Goal: Task Accomplishment & Management: Complete application form

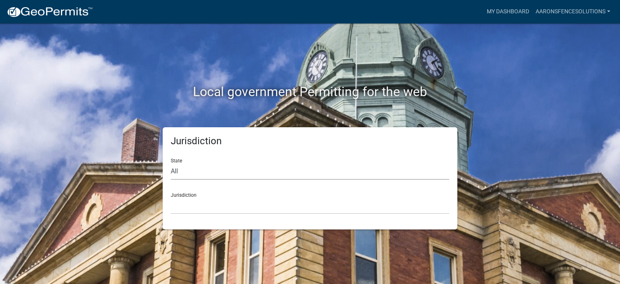
click at [262, 165] on select "All [US_STATE] [US_STATE] [US_STATE] [US_STATE] [US_STATE] [US_STATE] [US_STATE…" at bounding box center [310, 171] width 279 height 17
select select "[US_STATE]"
click at [171, 163] on select "All [US_STATE] [US_STATE] [US_STATE] [US_STATE] [US_STATE] [US_STATE] [US_STATE…" at bounding box center [310, 171] width 279 height 17
click at [211, 208] on select "City of [GEOGRAPHIC_DATA], [US_STATE] City of [GEOGRAPHIC_DATA], [US_STATE] Cit…" at bounding box center [310, 205] width 279 height 17
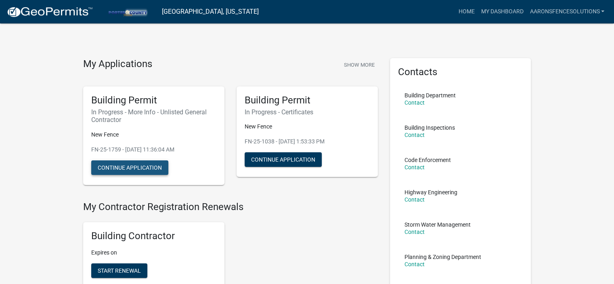
click at [129, 165] on button "Continue Application" at bounding box center [129, 167] width 77 height 15
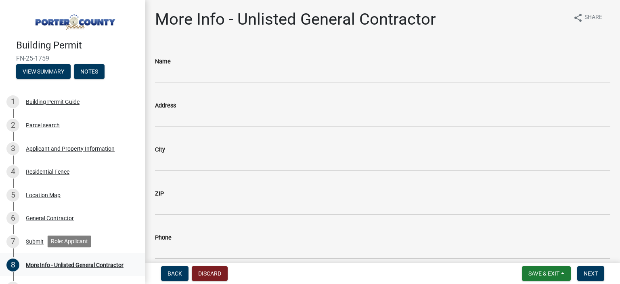
click at [34, 262] on div "More Info - Unlisted General Contractor" at bounding box center [75, 265] width 98 height 6
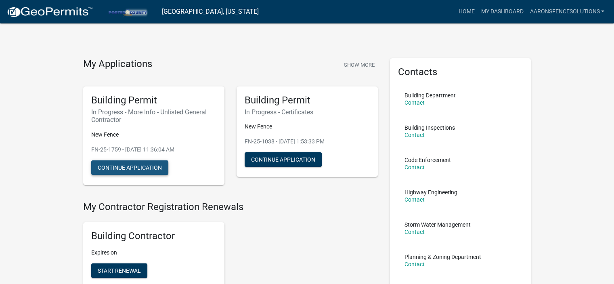
click at [152, 167] on button "Continue Application" at bounding box center [129, 167] width 77 height 15
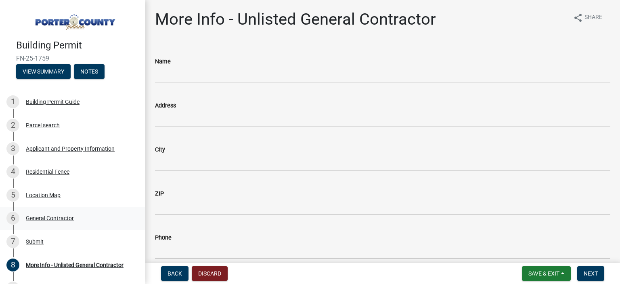
click at [58, 220] on div "General Contractor" at bounding box center [50, 218] width 48 height 6
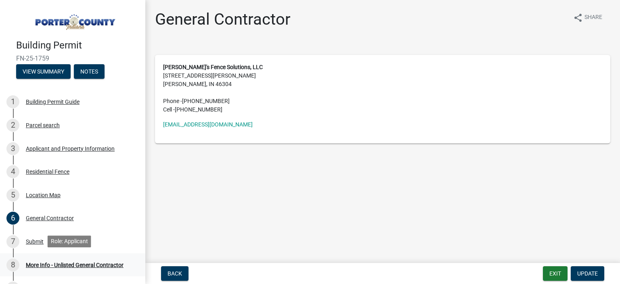
click at [55, 266] on div "More Info - Unlisted General Contractor" at bounding box center [75, 265] width 98 height 6
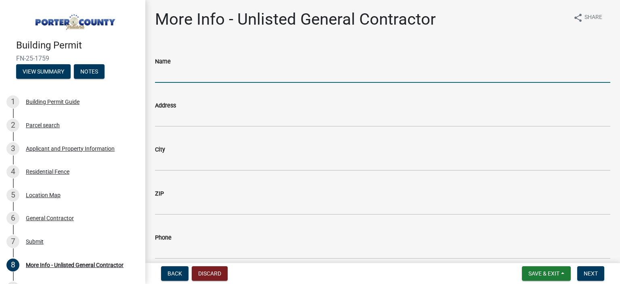
click at [202, 73] on input "Name" at bounding box center [382, 74] width 455 height 17
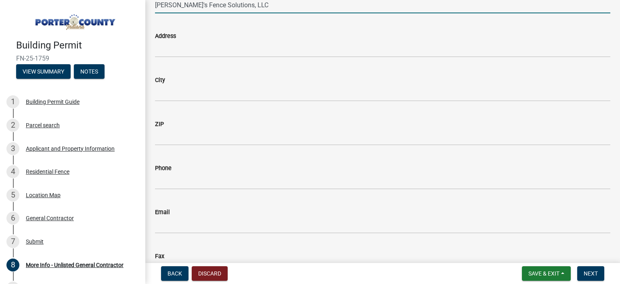
scroll to position [4, 0]
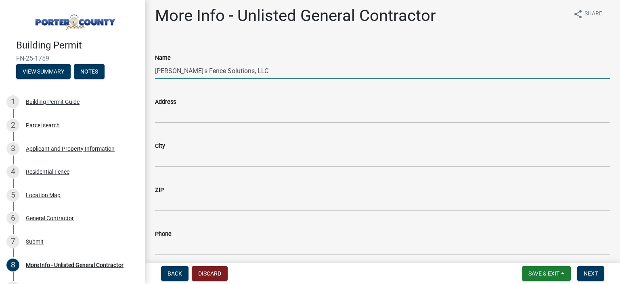
type input "[PERSON_NAME]'s Fence Solutions, LLC"
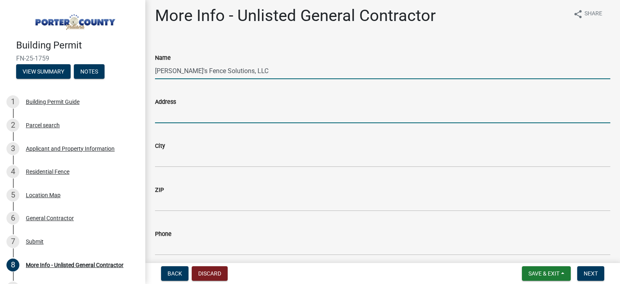
click at [189, 111] on input "Address" at bounding box center [382, 115] width 455 height 17
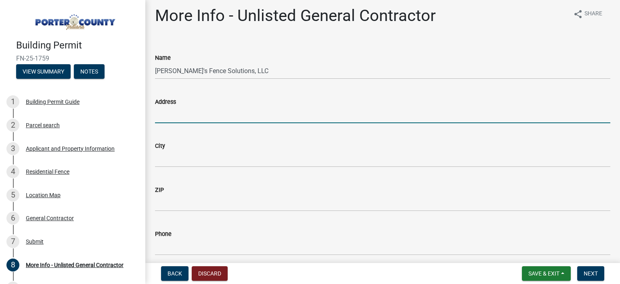
type input "[STREET_ADDRESS][PERSON_NAME]"
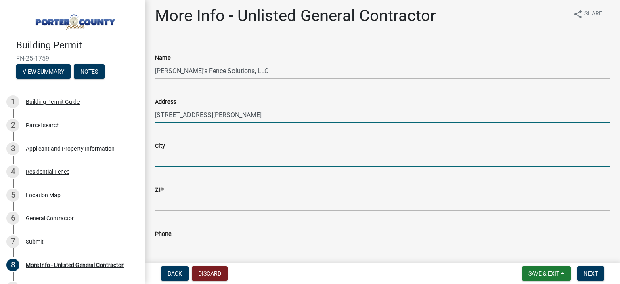
type input "Chesterton"
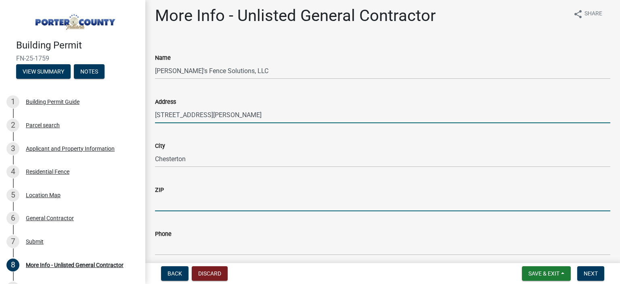
type input "46304-1228"
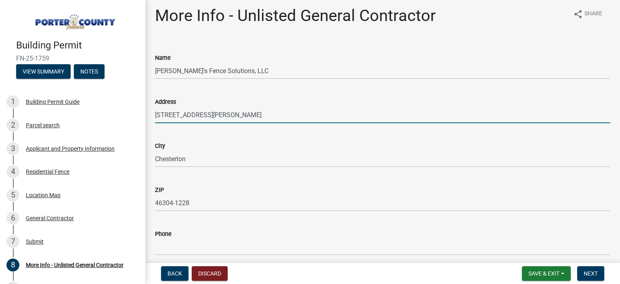
type input "2193315735"
type input "[EMAIL_ADDRESS][DOMAIN_NAME]"
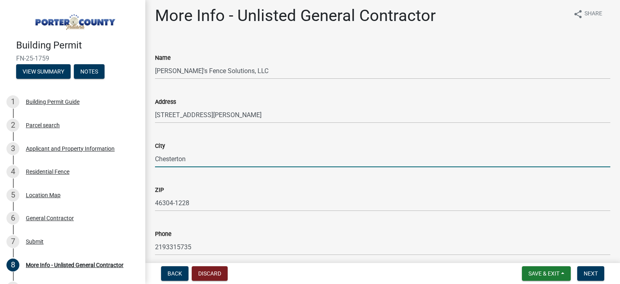
drag, startPoint x: 203, startPoint y: 162, endPoint x: 141, endPoint y: 168, distance: 62.1
click at [141, 168] on div "Building Permit FN-25-1759 View Summary Notes 1 Building Permit Guide 2 Parcel …" at bounding box center [310, 142] width 620 height 284
type input "[PERSON_NAME]"
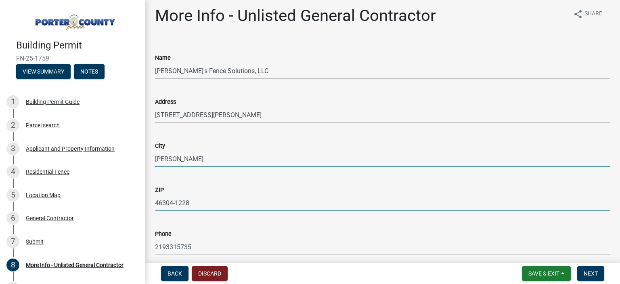
click at [190, 199] on input "46304-1228" at bounding box center [382, 203] width 455 height 17
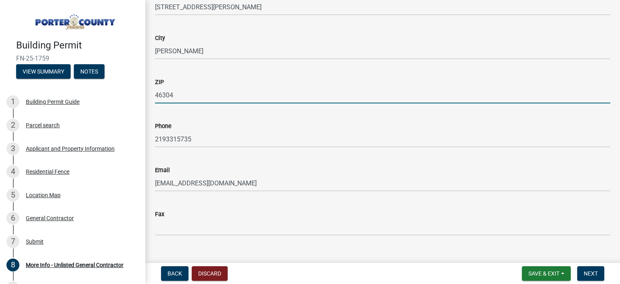
scroll to position [125, 0]
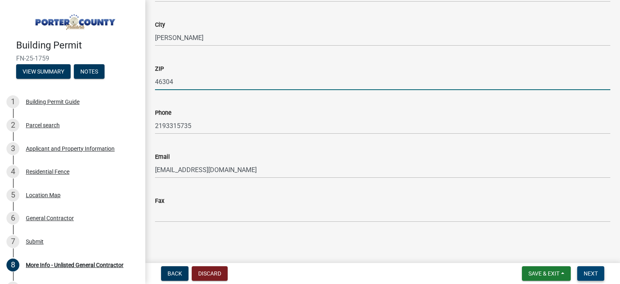
type input "46304"
click at [584, 271] on span "Next" at bounding box center [591, 273] width 14 height 6
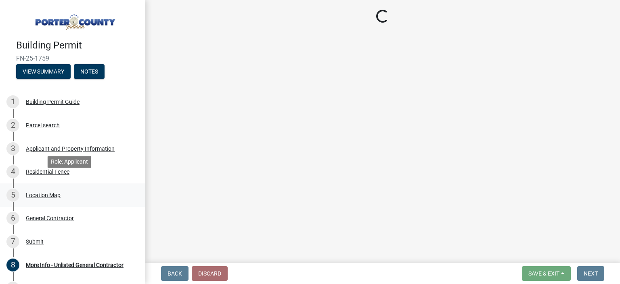
scroll to position [71, 0]
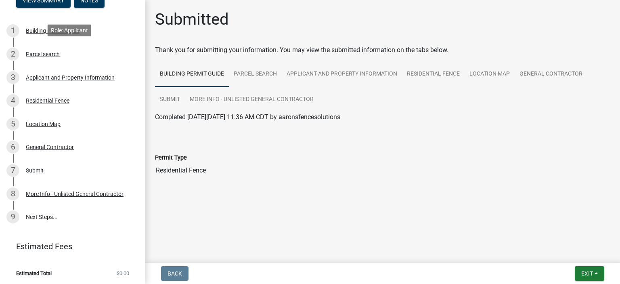
click at [52, 51] on div "Parcel search" at bounding box center [43, 54] width 34 height 6
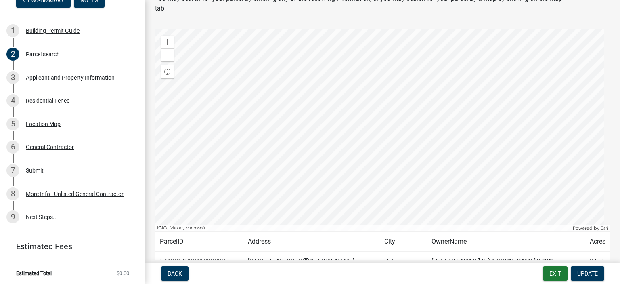
scroll to position [0, 0]
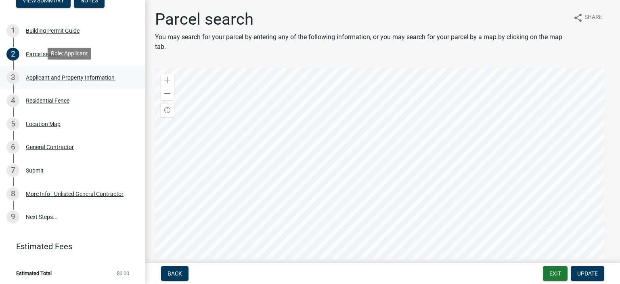
click at [90, 75] on div "Applicant and Property Information" at bounding box center [70, 78] width 89 height 6
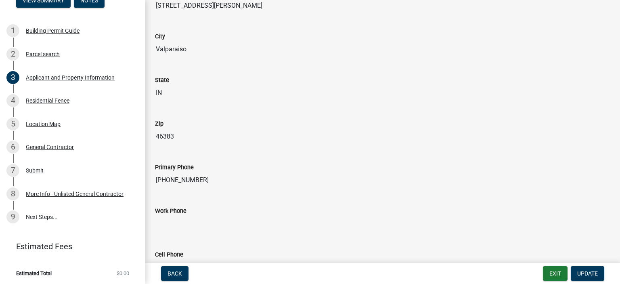
scroll to position [969, 0]
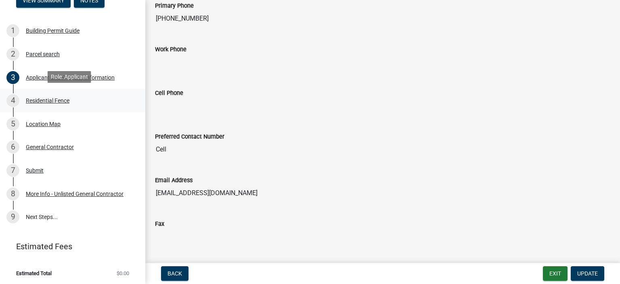
click at [34, 101] on div "Residential Fence" at bounding box center [48, 101] width 44 height 6
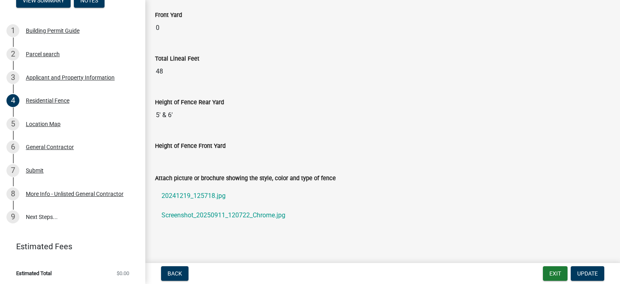
scroll to position [287, 0]
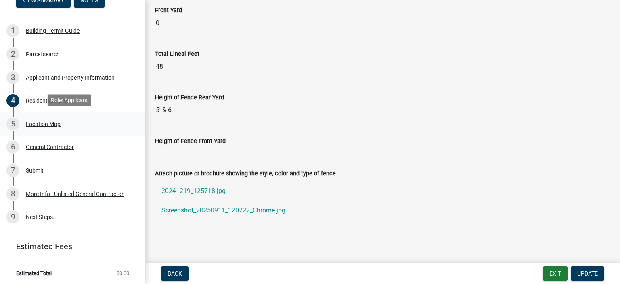
click at [32, 121] on div "Location Map" at bounding box center [43, 124] width 35 height 6
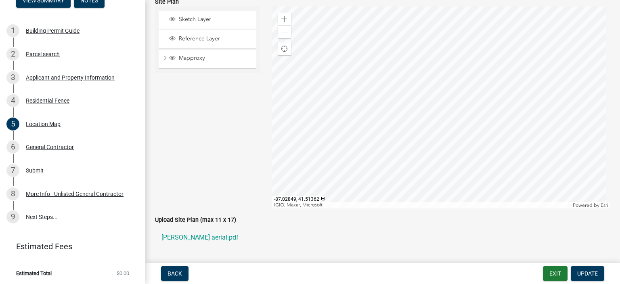
scroll to position [119, 0]
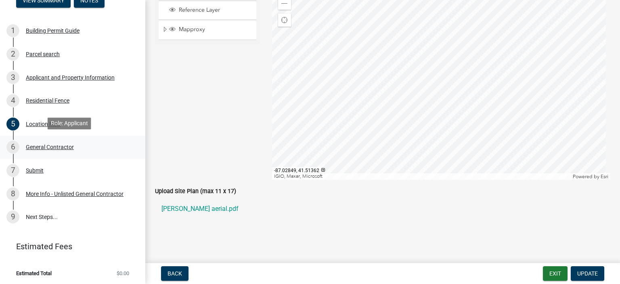
click at [50, 144] on div "General Contractor" at bounding box center [50, 147] width 48 height 6
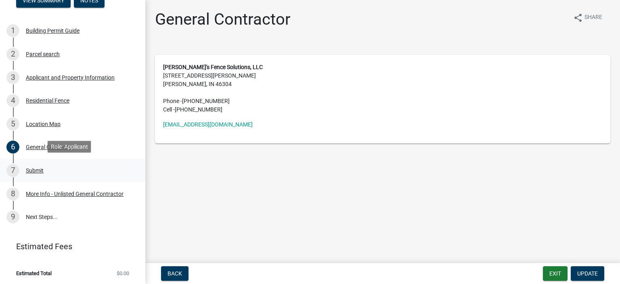
click at [27, 170] on div "Submit" at bounding box center [35, 171] width 18 height 6
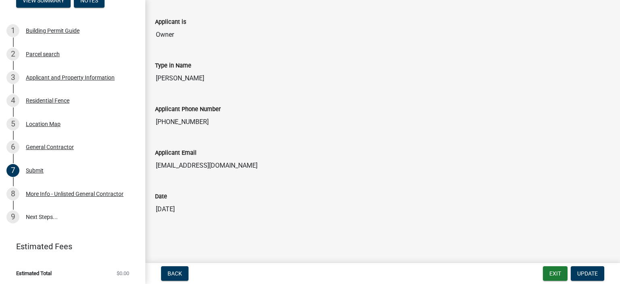
scroll to position [152, 0]
click at [27, 191] on div "More Info - Unlisted General Contractor" at bounding box center [75, 194] width 98 height 6
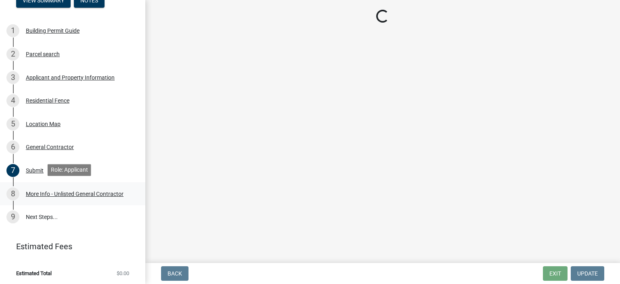
scroll to position [0, 0]
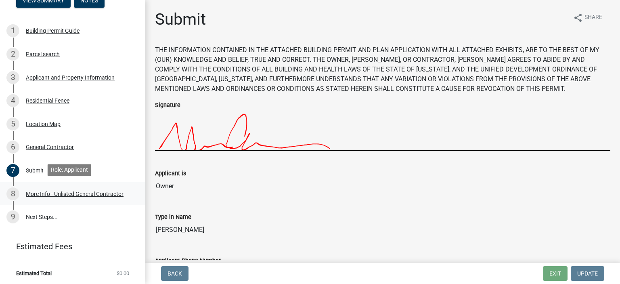
click at [75, 191] on div "More Info - Unlisted General Contractor" at bounding box center [75, 194] width 98 height 6
click at [40, 51] on div "Parcel search" at bounding box center [43, 54] width 34 height 6
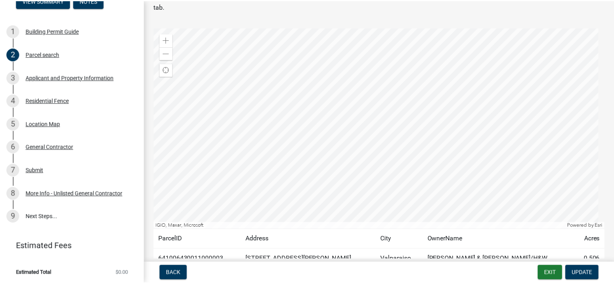
scroll to position [81, 0]
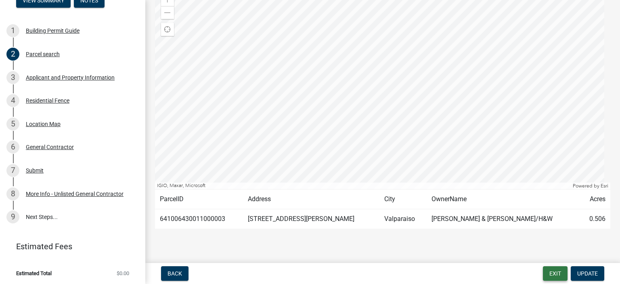
click at [560, 274] on button "Exit" at bounding box center [555, 273] width 25 height 15
